Goal: Task Accomplishment & Management: Use online tool/utility

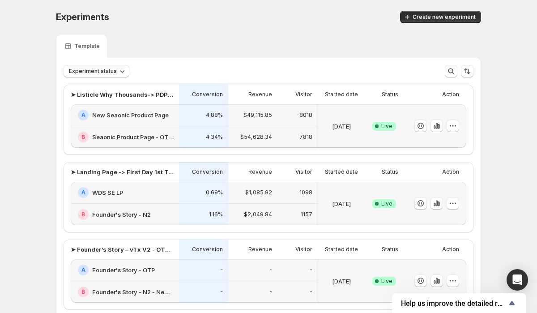
scroll to position [251, 0]
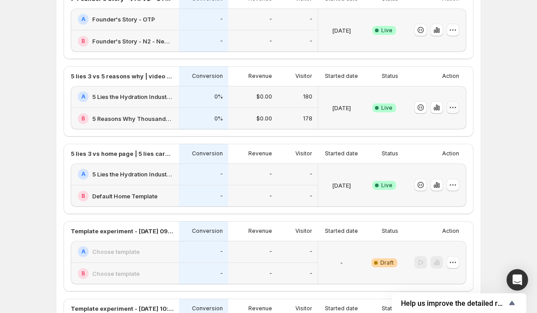
click at [452, 111] on icon "button" at bounding box center [452, 107] width 9 height 9
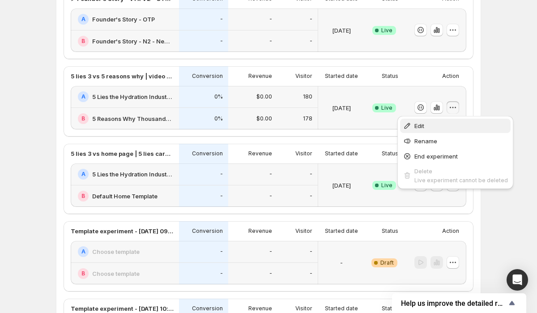
click at [430, 122] on span "Edit" at bounding box center [461, 125] width 94 height 9
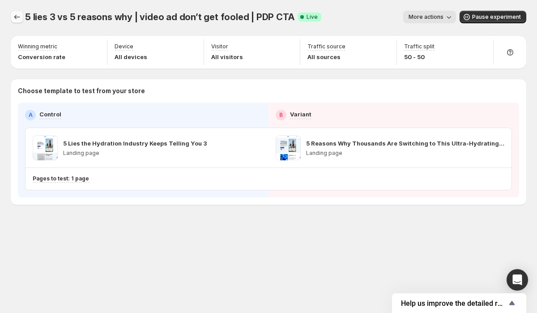
click at [17, 19] on icon "Experiments" at bounding box center [17, 17] width 9 height 9
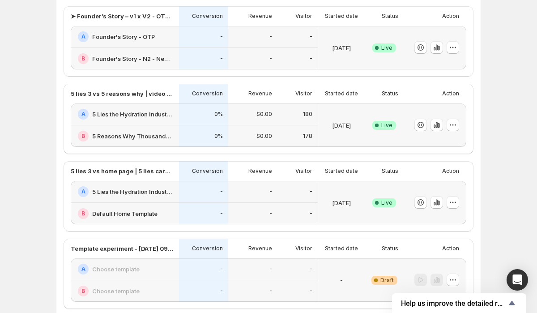
scroll to position [243, 0]
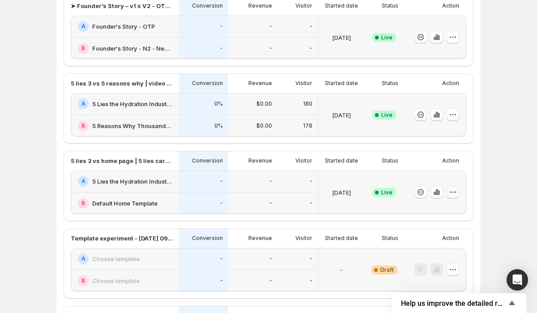
click at [451, 197] on button "button" at bounding box center [453, 192] width 13 height 13
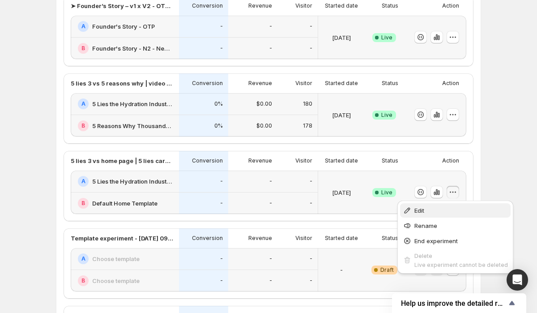
click at [448, 205] on button "Edit" at bounding box center [455, 210] width 111 height 14
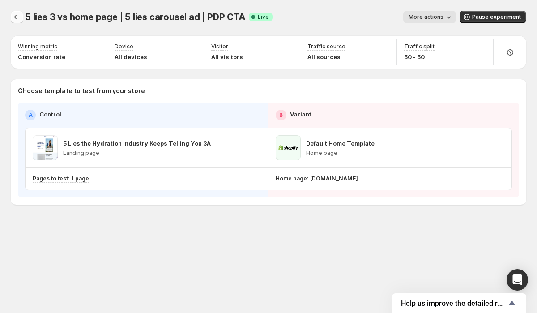
click at [20, 19] on icon "Experiments" at bounding box center [17, 17] width 9 height 9
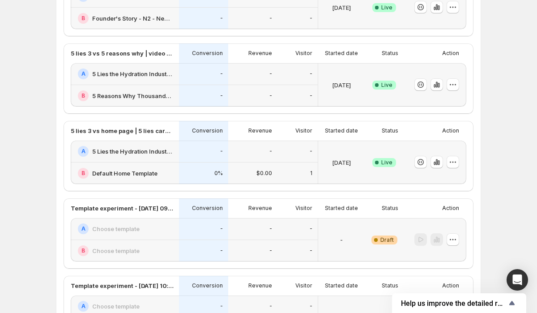
scroll to position [269, 0]
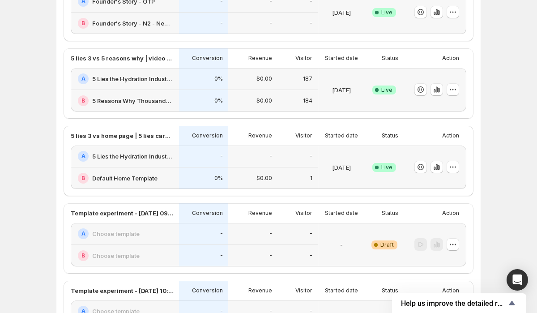
click at [139, 99] on h2 "5 Reasons Why Thousands Are Switching to This Ultra-Hydrating Marine Plasma" at bounding box center [132, 100] width 81 height 9
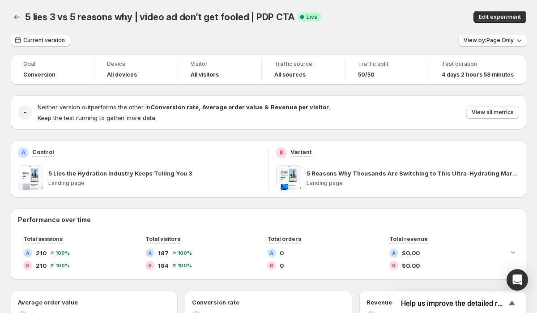
scroll to position [54, 0]
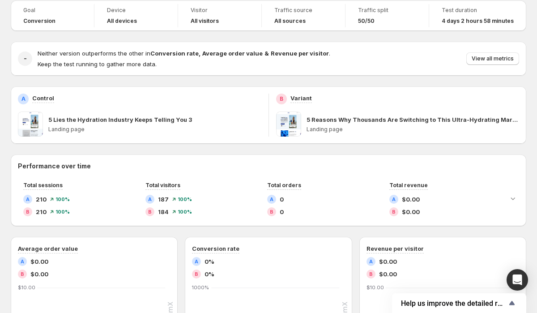
click at [290, 128] on span at bounding box center [288, 123] width 25 height 25
click at [473, 119] on p "5 Reasons Why Thousands Are Switching to This Ultra-Hydrating Marine Plasma" at bounding box center [413, 119] width 213 height 9
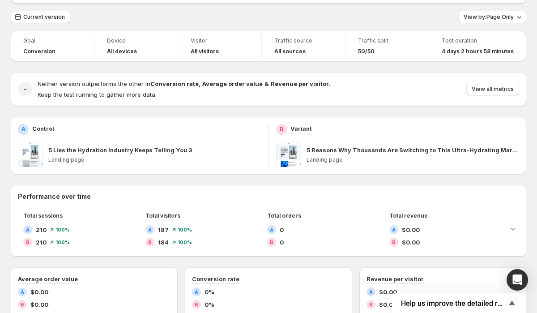
click at [403, 148] on p "5 Reasons Why Thousands Are Switching to This Ultra-Hydrating Marine Plasma" at bounding box center [413, 149] width 213 height 9
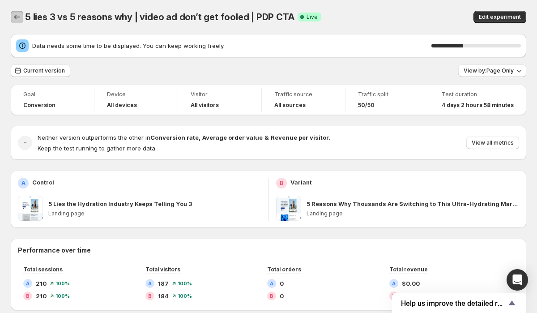
click at [17, 14] on icon "Back" at bounding box center [17, 17] width 9 height 9
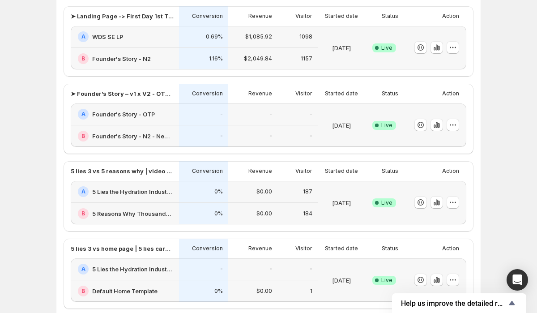
scroll to position [156, 0]
click at [450, 200] on icon "button" at bounding box center [452, 201] width 9 height 9
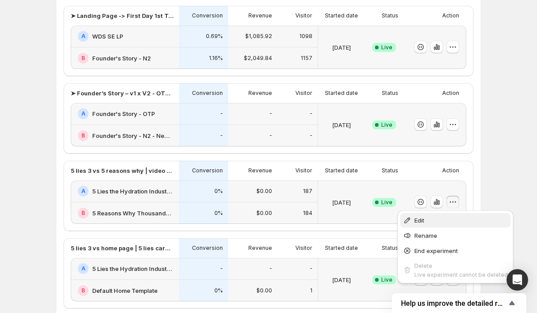
click at [436, 224] on span "Edit" at bounding box center [461, 220] width 94 height 9
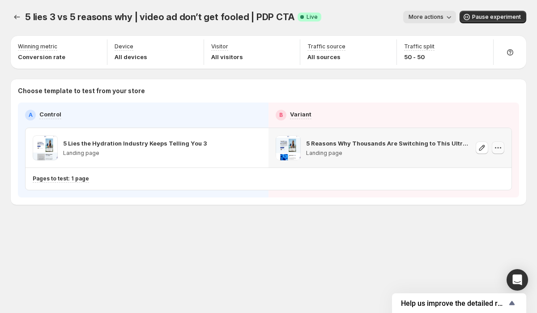
click at [496, 148] on icon "button" at bounding box center [495, 147] width 1 height 1
click at [406, 161] on div "5 Reasons Why Thousands Are Switching to This Ultra-Hydrating Marine Plasma Lan…" at bounding box center [390, 147] width 243 height 39
click at [483, 147] on icon "button" at bounding box center [482, 148] width 6 height 6
click at [243, 149] on icon "button" at bounding box center [239, 147] width 9 height 9
click at [254, 149] on icon "button" at bounding box center [255, 147] width 9 height 9
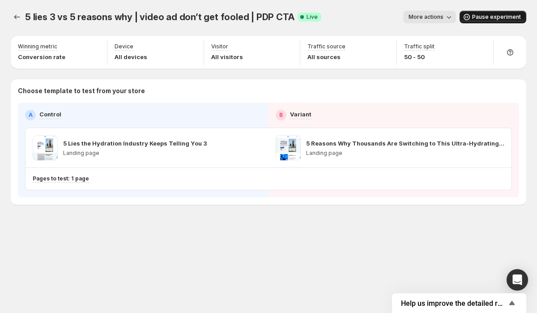
click at [495, 14] on span "Pause experiment" at bounding box center [496, 16] width 49 height 7
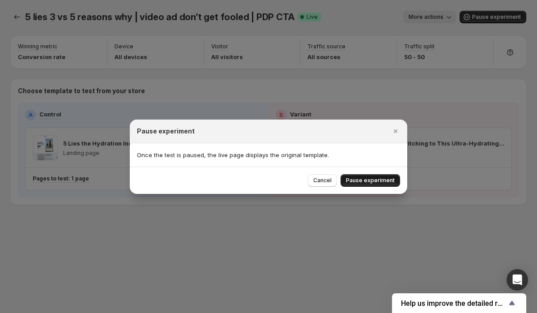
click at [378, 180] on span "Pause experiment" at bounding box center [370, 180] width 49 height 7
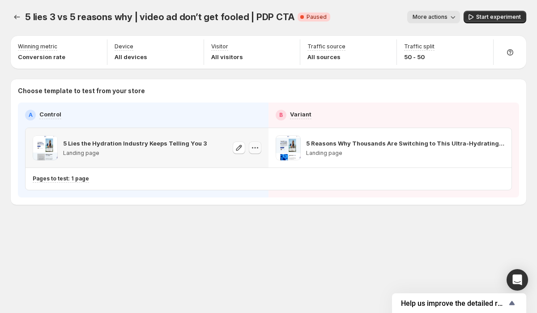
click at [255, 150] on icon "button" at bounding box center [255, 147] width 9 height 9
click at [258, 167] on span "Change template" at bounding box center [258, 166] width 48 height 7
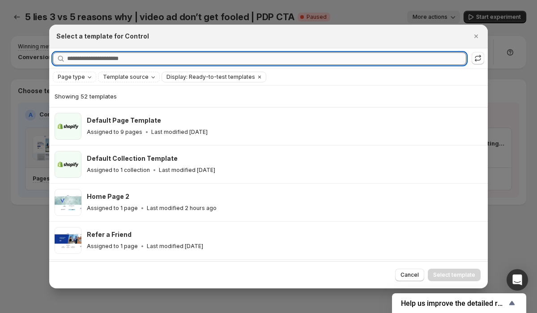
click at [148, 61] on input "Searching all templates" at bounding box center [266, 58] width 399 height 13
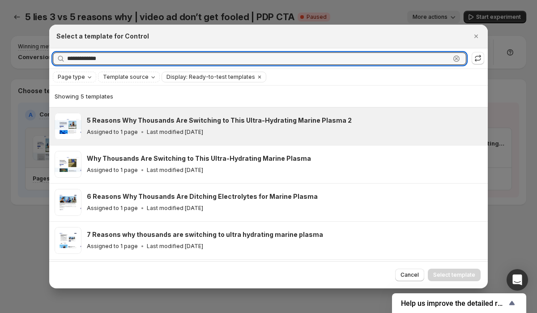
type input "**********"
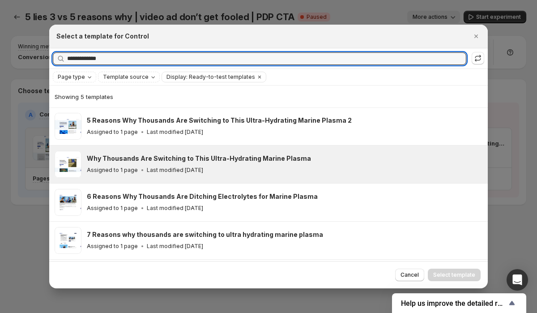
click at [221, 171] on div "Assigned to 1 page Last modified [DATE]" at bounding box center [283, 170] width 393 height 9
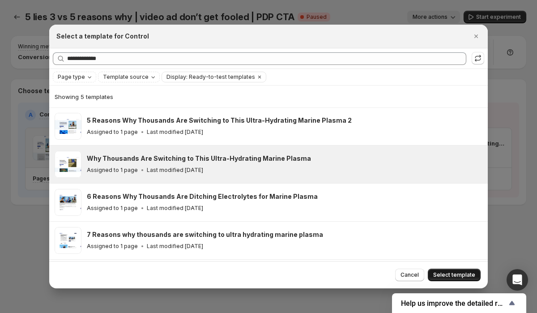
click at [450, 271] on button "Select template" at bounding box center [454, 275] width 53 height 13
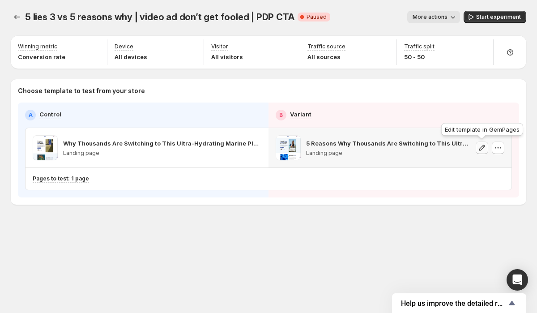
click at [483, 148] on icon "button" at bounding box center [482, 148] width 6 height 6
click at [499, 149] on icon "button" at bounding box center [498, 147] width 9 height 9
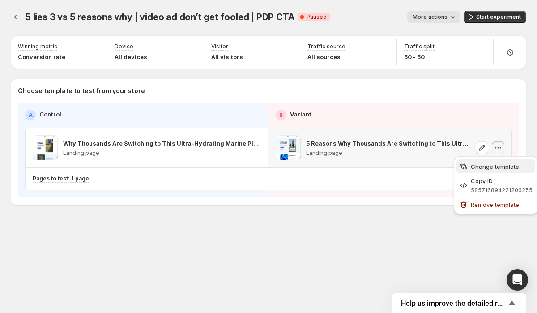
click at [498, 170] on span "Change template" at bounding box center [502, 166] width 62 height 9
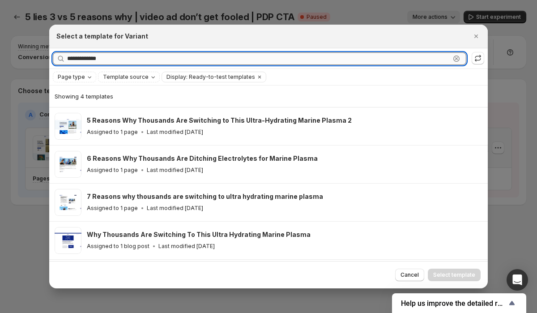
click at [126, 57] on input "**********" at bounding box center [258, 58] width 383 height 13
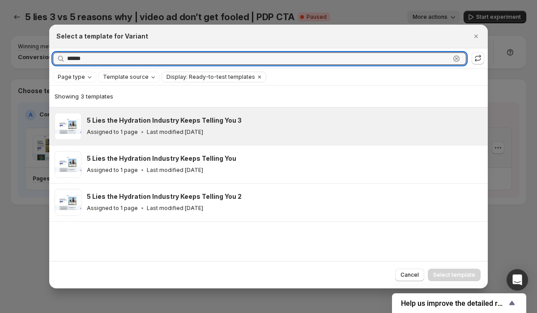
type input "******"
click at [240, 129] on div "Assigned to 1 page Last modified [DATE]" at bounding box center [283, 132] width 393 height 9
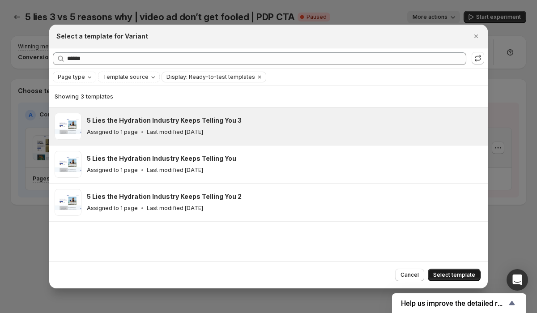
click at [444, 276] on span "Select template" at bounding box center [454, 274] width 42 height 7
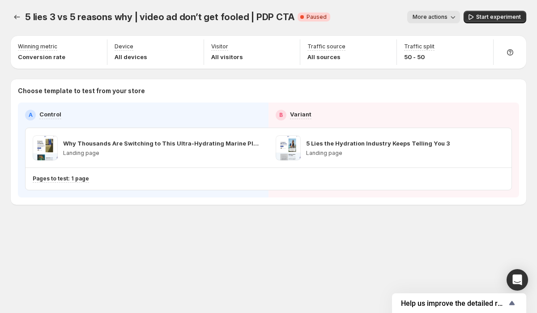
click at [448, 17] on span "More actions" at bounding box center [430, 16] width 35 height 7
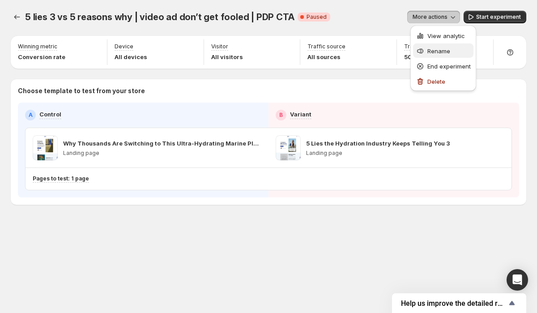
click at [445, 51] on span "Rename" at bounding box center [438, 50] width 23 height 7
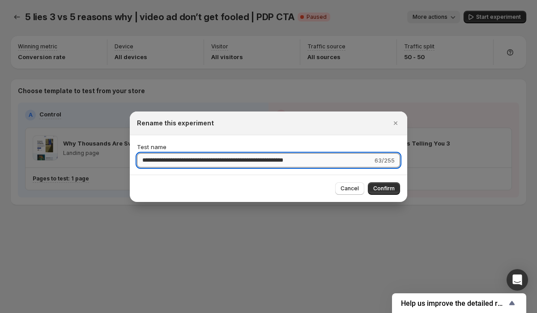
drag, startPoint x: 212, startPoint y: 160, endPoint x: 173, endPoint y: 160, distance: 38.9
click at [173, 160] on input "**********" at bounding box center [255, 160] width 236 height 14
type input "**********"
click at [387, 188] on span "Confirm" at bounding box center [383, 188] width 21 height 7
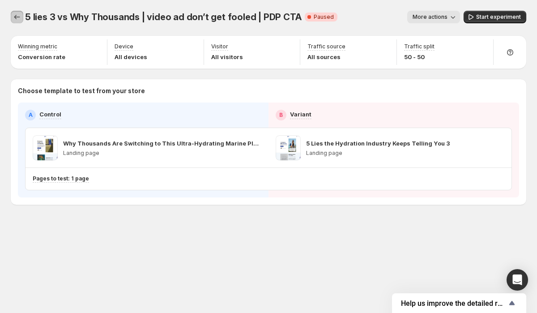
click at [20, 17] on icon "Experiments" at bounding box center [17, 17] width 9 height 9
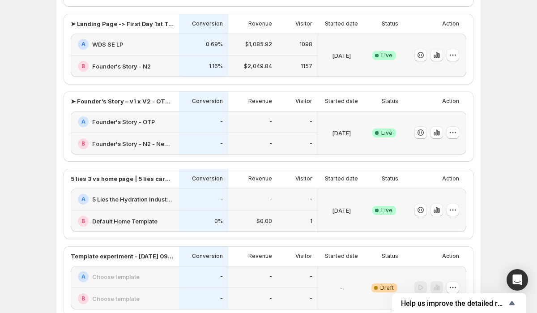
scroll to position [151, 0]
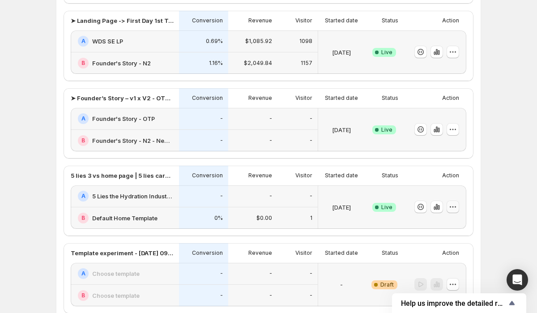
click at [452, 209] on icon "button" at bounding box center [452, 206] width 9 height 9
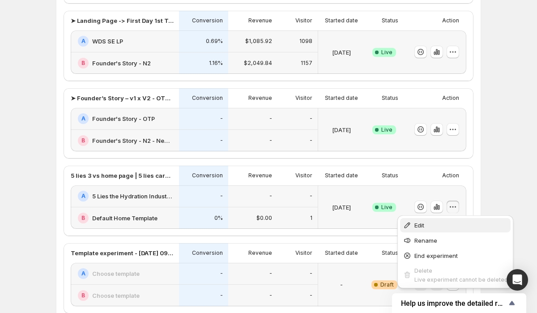
click at [433, 224] on span "Edit" at bounding box center [461, 225] width 94 height 9
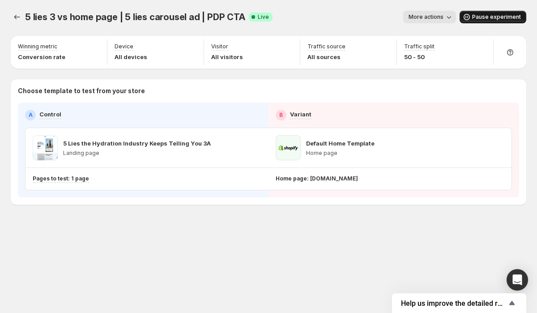
click at [482, 18] on span "Pause experiment" at bounding box center [496, 16] width 49 height 7
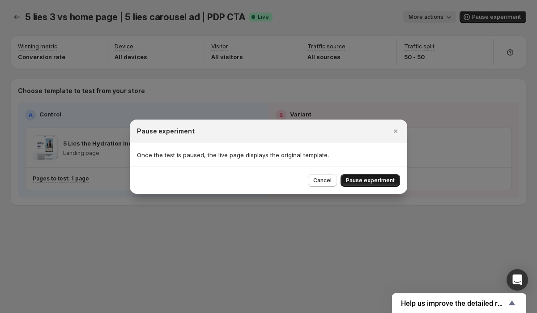
click at [358, 181] on span "Pause experiment" at bounding box center [370, 180] width 49 height 7
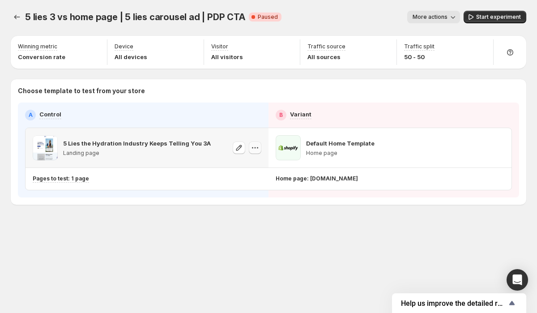
click at [256, 150] on icon "button" at bounding box center [255, 147] width 9 height 9
click at [205, 146] on p "5 Lies the Hydration Industry Keeps Telling You 3A" at bounding box center [137, 143] width 148 height 9
click at [493, 15] on span "Start experiment" at bounding box center [498, 16] width 45 height 7
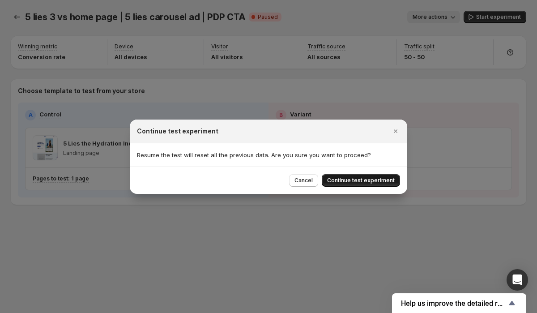
click at [367, 183] on span "Continue test experiment" at bounding box center [361, 180] width 68 height 7
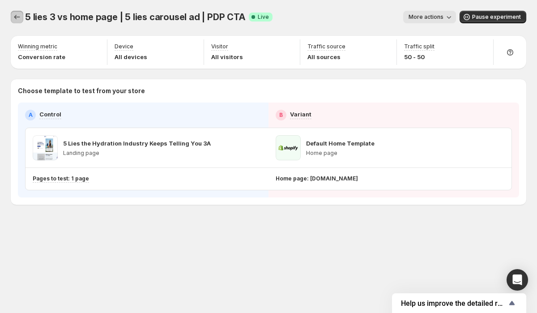
click at [18, 19] on icon "Experiments" at bounding box center [17, 17] width 9 height 9
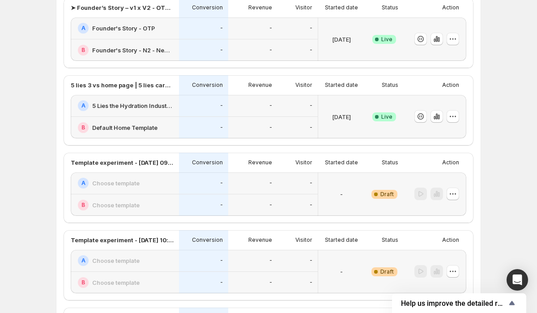
scroll to position [256, 0]
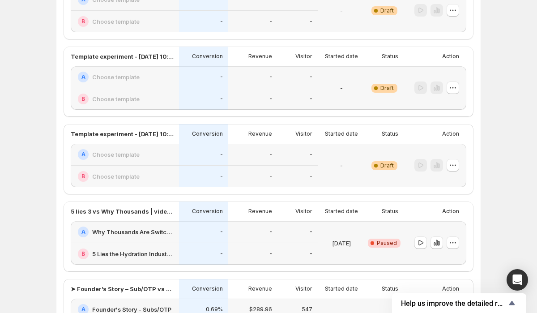
scroll to position [460, 0]
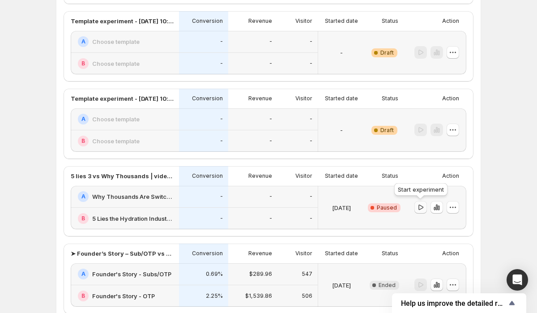
click at [420, 209] on icon "button" at bounding box center [420, 207] width 9 height 9
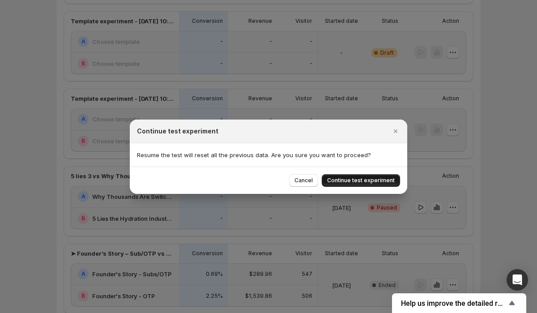
click at [379, 177] on span "Continue test experiment" at bounding box center [361, 180] width 68 height 7
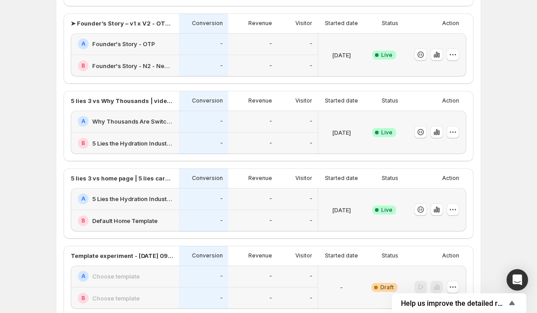
scroll to position [225, 0]
